Goal: Information Seeking & Learning: Learn about a topic

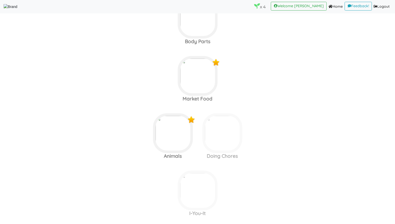
scroll to position [205, 0]
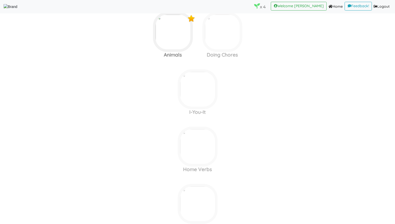
scroll to position [166, 0]
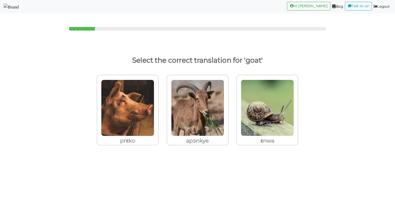
click at [19, 8] on img at bounding box center [11, 7] width 15 height 7
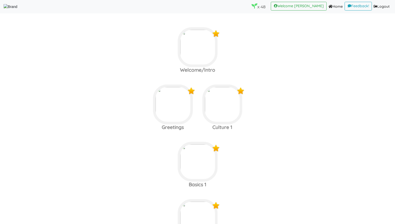
click at [4, 10] on area at bounding box center [4, 10] width 0 height 0
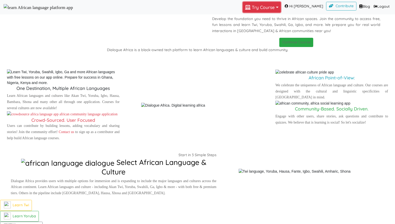
click at [256, 10] on button "Try Course Toggle Dropdown" at bounding box center [262, 7] width 38 height 11
click at [222, 34] on p "Develop the foundation you need to thrive in African spaces. Join the community…" at bounding box center [296, 25] width 168 height 18
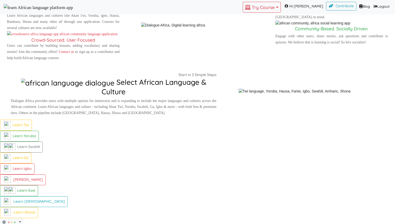
scroll to position [272, 0]
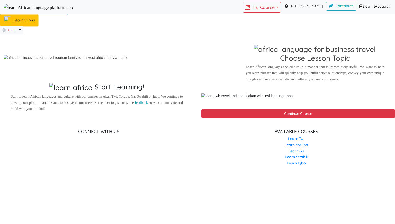
click at [38, 26] on link "Learn Shona" at bounding box center [19, 20] width 38 height 11
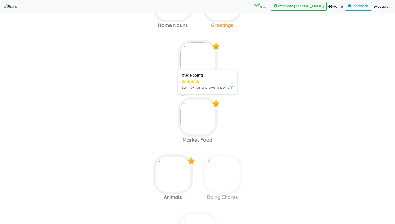
scroll to position [104, 0]
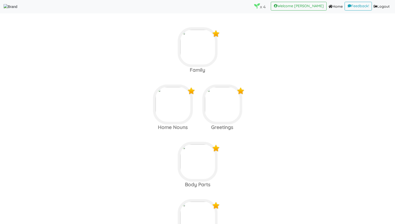
click at [4, 10] on area at bounding box center [4, 10] width 0 height 0
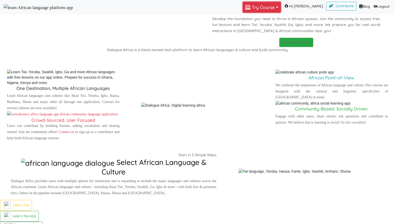
click at [264, 9] on button "Try Course Toggle Dropdown" at bounding box center [262, 7] width 38 height 11
click at [213, 47] on div "Dialogue Africa Learn. Connect. Access! Develop the foundation you need to thri…" at bounding box center [295, 23] width 197 height 47
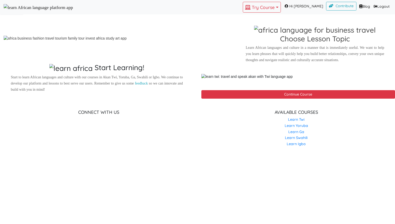
scroll to position [358, 0]
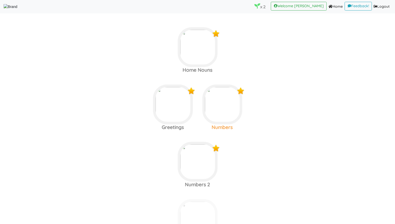
click at [217, 67] on img at bounding box center [198, 47] width 40 height 40
click at [181, 67] on img at bounding box center [198, 47] width 40 height 40
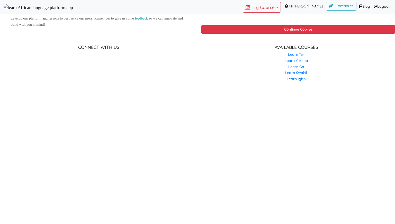
scroll to position [355, 0]
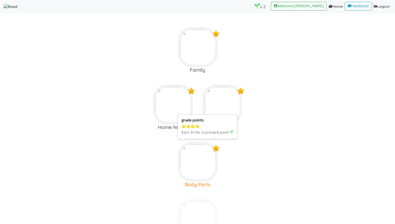
click at [196, 67] on img at bounding box center [198, 47] width 40 height 40
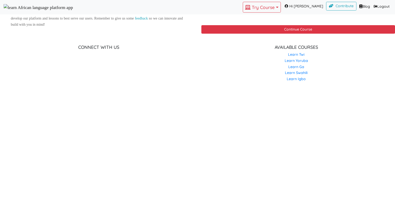
scroll to position [355, 0]
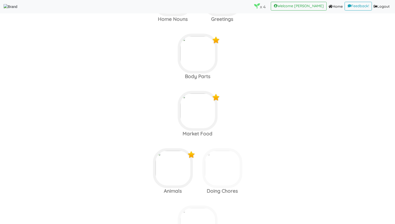
scroll to position [120, 0]
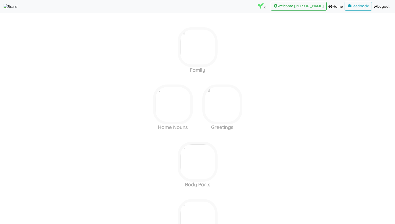
scroll to position [118, 0]
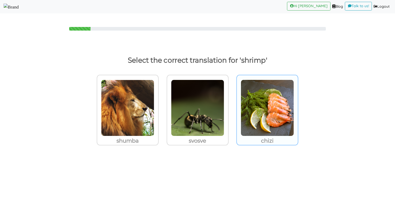
click at [154, 96] on img at bounding box center [127, 108] width 53 height 57
click at [162, 103] on input "chizi" at bounding box center [160, 105] width 4 height 4
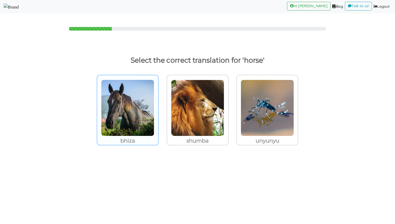
click at [145, 104] on img at bounding box center [127, 108] width 53 height 57
click at [158, 104] on input "bhiza" at bounding box center [160, 105] width 4 height 4
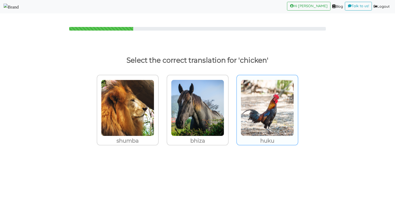
click at [154, 123] on img at bounding box center [127, 108] width 53 height 57
click at [162, 107] on input "huku" at bounding box center [160, 105] width 4 height 4
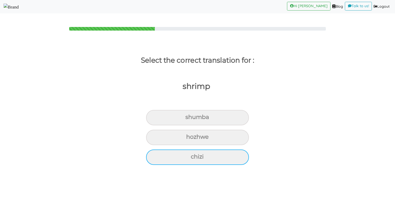
click at [183, 125] on div "chizi" at bounding box center [197, 117] width 103 height 15
click at [186, 119] on input "chizi" at bounding box center [187, 117] width 3 height 3
radio input "true"
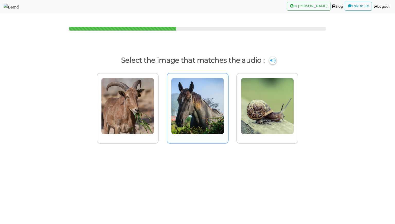
click at [154, 94] on img at bounding box center [127, 106] width 53 height 57
click at [162, 101] on input "radio" at bounding box center [160, 103] width 4 height 4
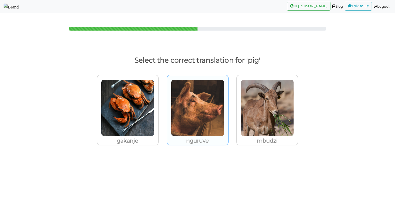
click at [154, 95] on img at bounding box center [127, 108] width 53 height 57
click at [162, 103] on input "nguruve" at bounding box center [160, 105] width 4 height 4
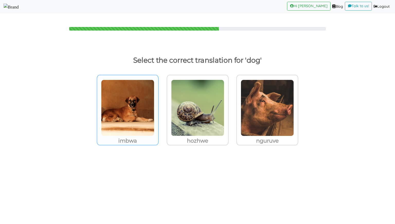
click at [120, 86] on img at bounding box center [127, 108] width 53 height 57
click at [158, 103] on input "imbwa" at bounding box center [160, 105] width 4 height 4
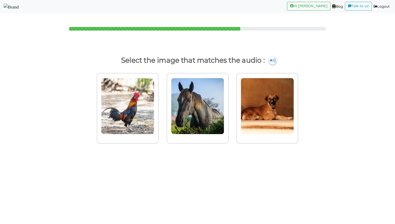
click at [271, 61] on img at bounding box center [273, 60] width 8 height 8
click at [131, 115] on img at bounding box center [127, 106] width 53 height 57
click at [158, 105] on input "radio" at bounding box center [160, 103] width 4 height 4
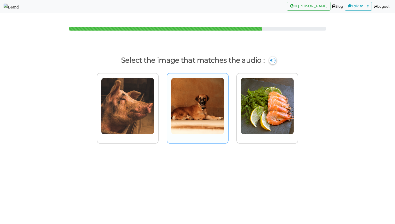
click at [154, 108] on img at bounding box center [127, 106] width 53 height 57
click at [162, 105] on input "radio" at bounding box center [160, 103] width 4 height 4
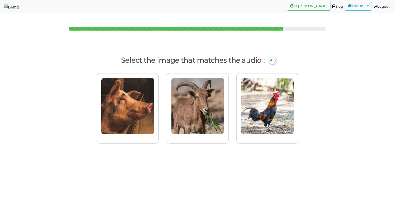
click at [269, 62] on p "Select the image that matches the audio :" at bounding box center [197, 60] width 375 height 12
click at [270, 62] on img at bounding box center [273, 60] width 8 height 8
click at [114, 99] on img at bounding box center [127, 106] width 53 height 57
click at [158, 101] on input "radio" at bounding box center [160, 103] width 4 height 4
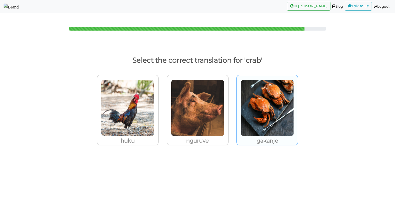
click at [154, 104] on img at bounding box center [127, 108] width 53 height 57
click at [162, 104] on input "gakanje" at bounding box center [160, 105] width 4 height 4
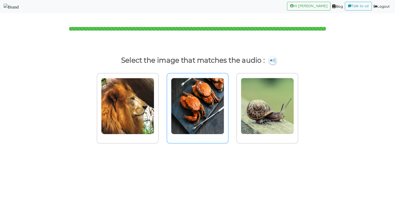
click at [154, 103] on img at bounding box center [127, 106] width 53 height 57
click at [162, 103] on input "radio" at bounding box center [160, 103] width 4 height 4
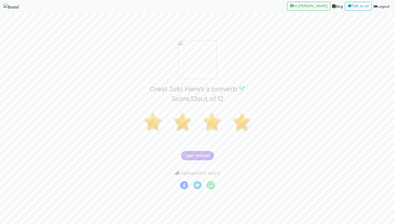
click at [196, 155] on span "Open Proverb" at bounding box center [197, 155] width 25 height 5
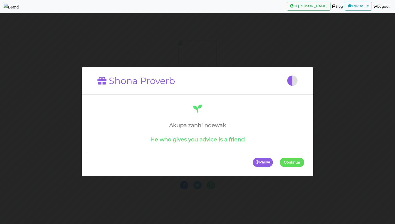
click at [304, 161] on span at bounding box center [304, 162] width 0 height 9
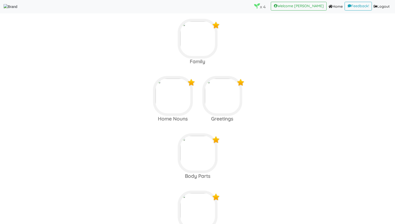
scroll to position [10, 0]
